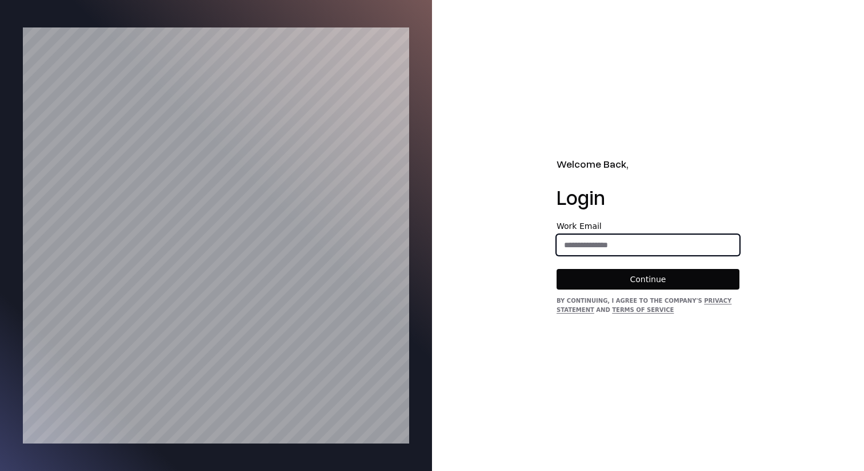
click at [643, 239] on input "email" at bounding box center [648, 244] width 182 height 21
type input "**********"
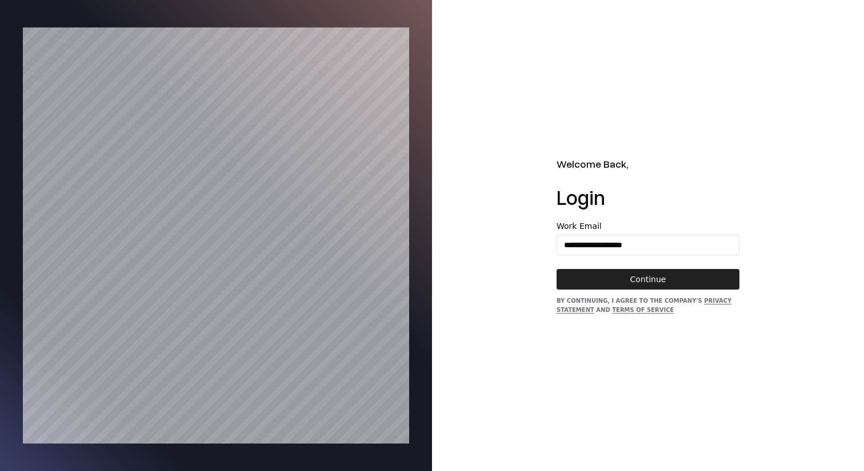
click at [634, 273] on button "Continue" at bounding box center [648, 279] width 183 height 21
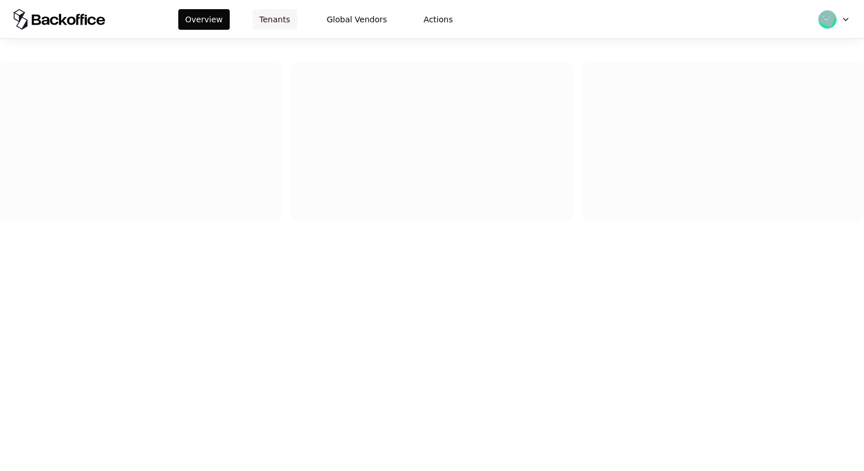
click at [277, 10] on button "Tenants" at bounding box center [275, 19] width 45 height 21
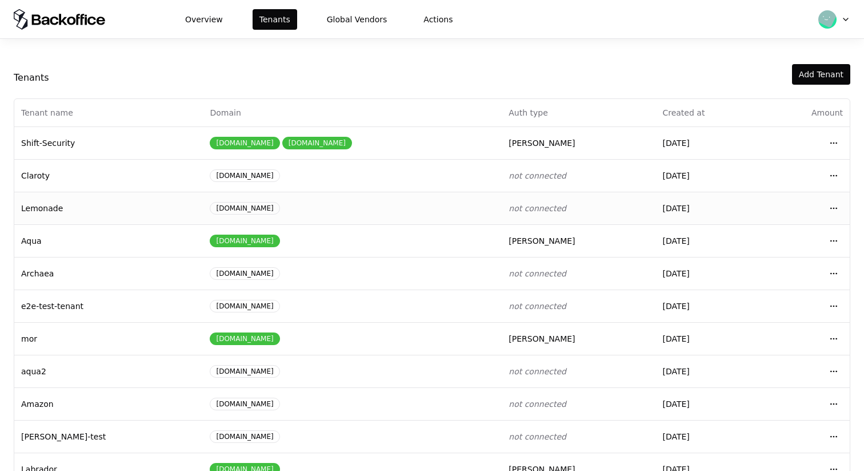
scroll to position [126, 0]
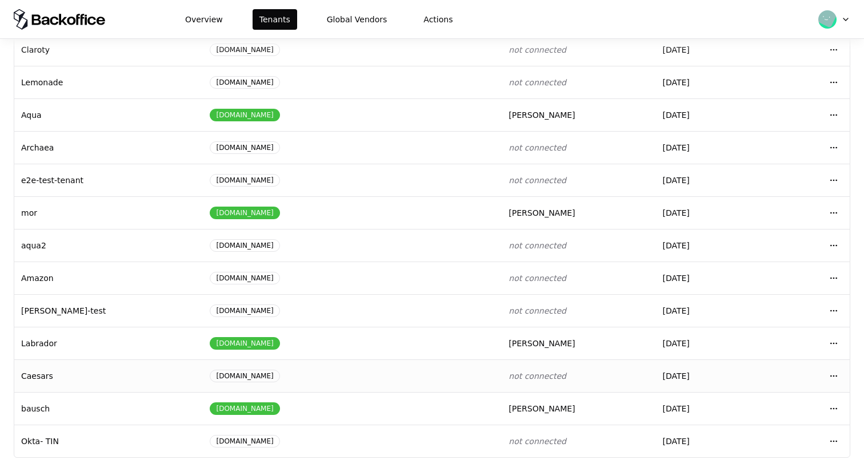
click at [844, 381] on td "Open menu" at bounding box center [806, 375] width 87 height 33
click at [840, 373] on html "Overview Tenants Global Vendors Actions Tenants Add Tenant Tenant name Domain A…" at bounding box center [432, 235] width 864 height 471
click at [798, 328] on div "Login to tenant" at bounding box center [784, 326] width 130 height 23
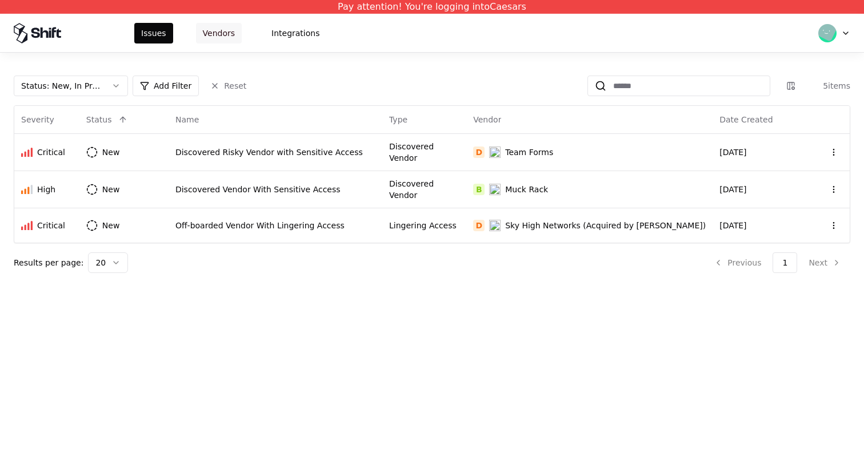
click at [236, 25] on button "Vendors" at bounding box center [219, 33] width 46 height 21
click at [233, 26] on button "Vendors" at bounding box center [219, 33] width 46 height 21
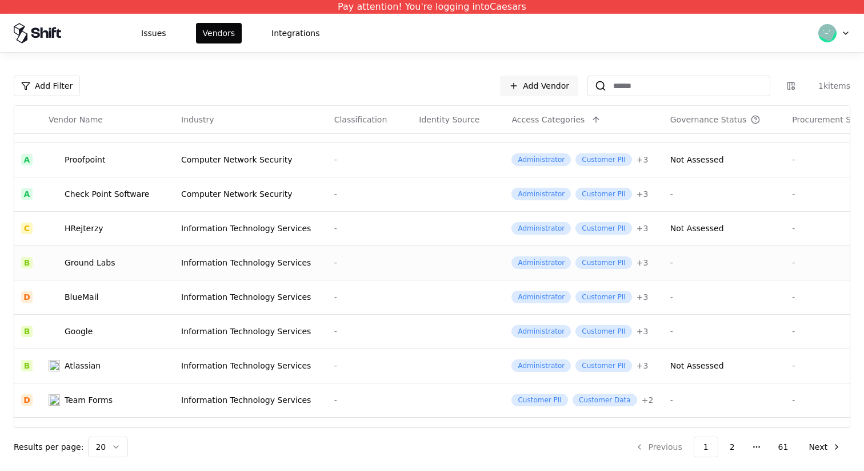
scroll to position [358, 0]
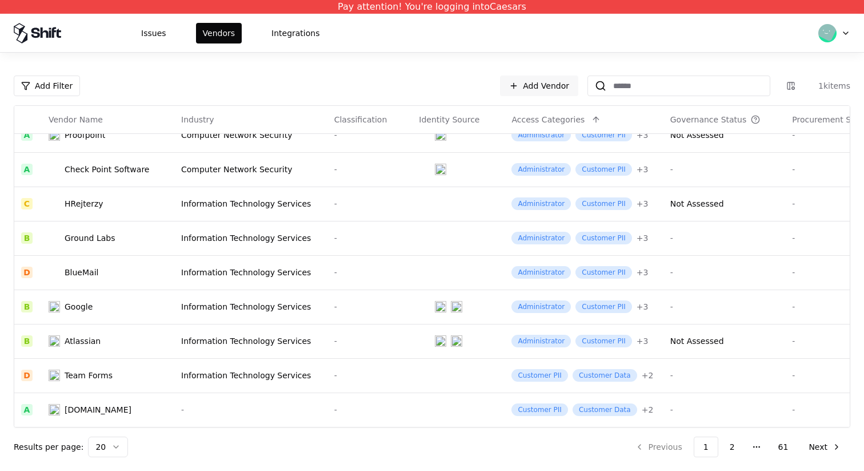
click at [105, 443] on html "Pay attention! You're logging into Caesars Issues Vendors Integrations Add Filt…" at bounding box center [432, 235] width 864 height 471
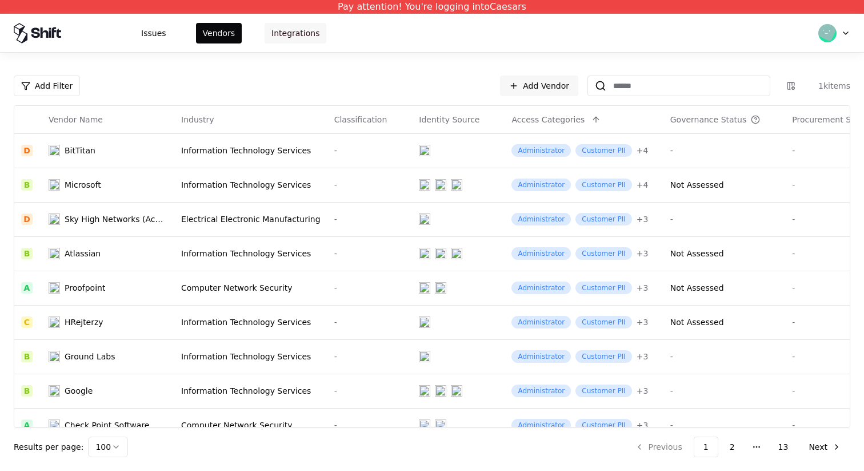
click at [288, 33] on button "Integrations" at bounding box center [296, 33] width 62 height 21
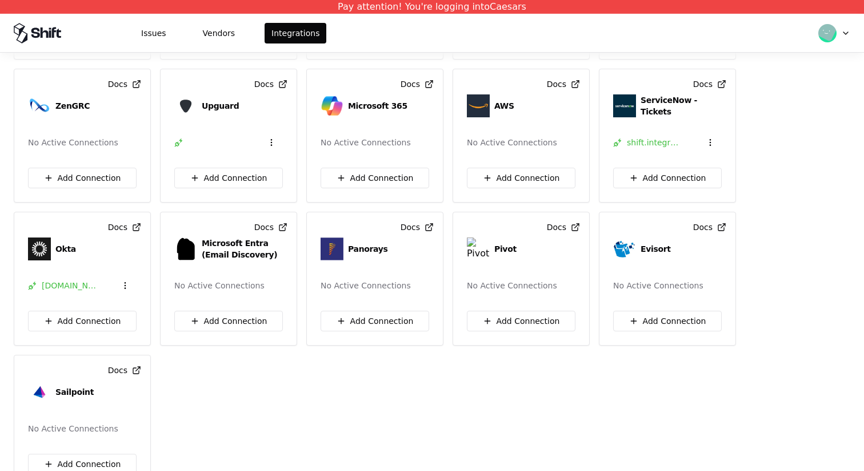
scroll to position [467, 0]
